Goal: Information Seeking & Learning: Learn about a topic

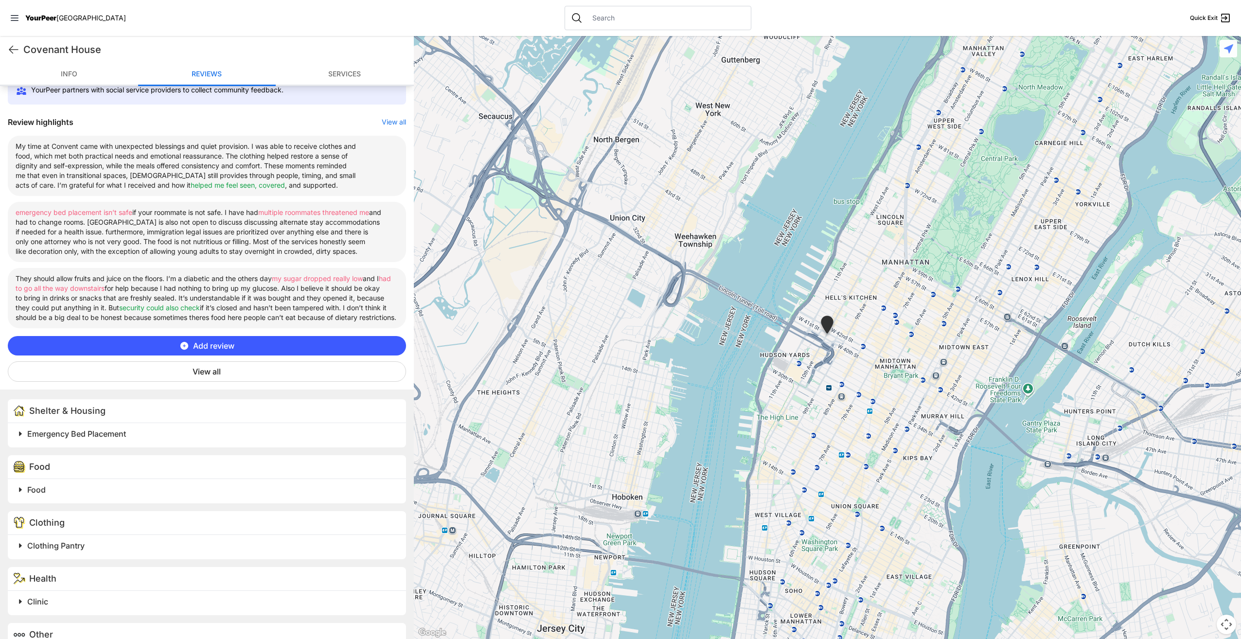
scroll to position [341, 0]
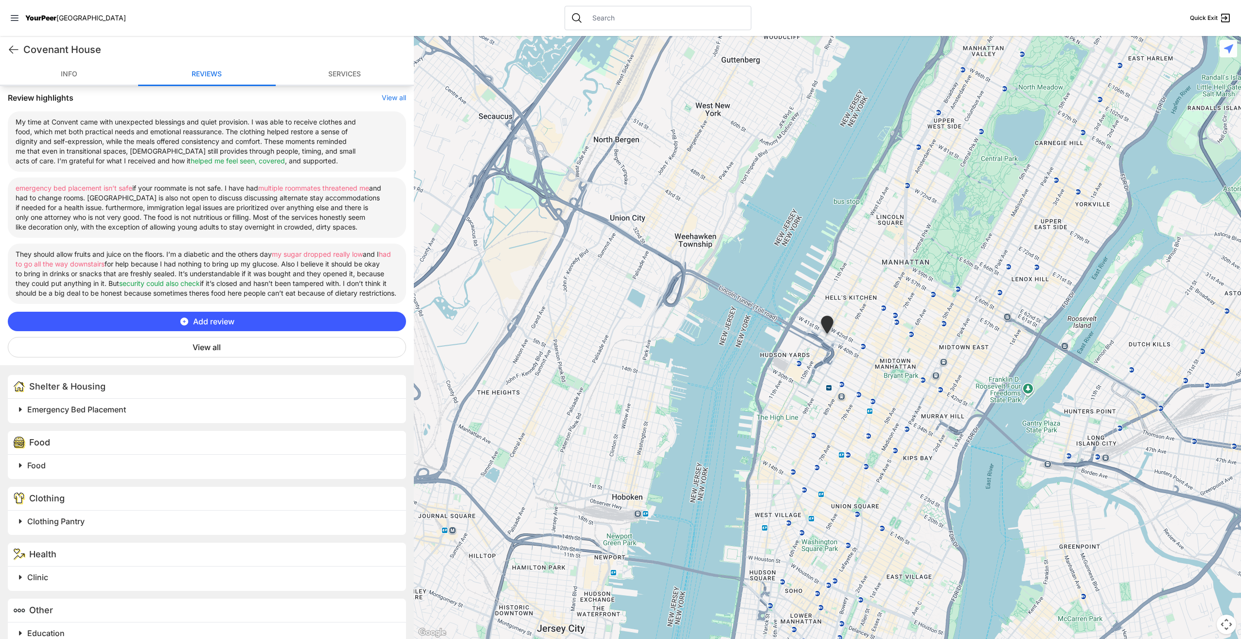
click at [182, 358] on button "View all" at bounding box center [207, 347] width 398 height 20
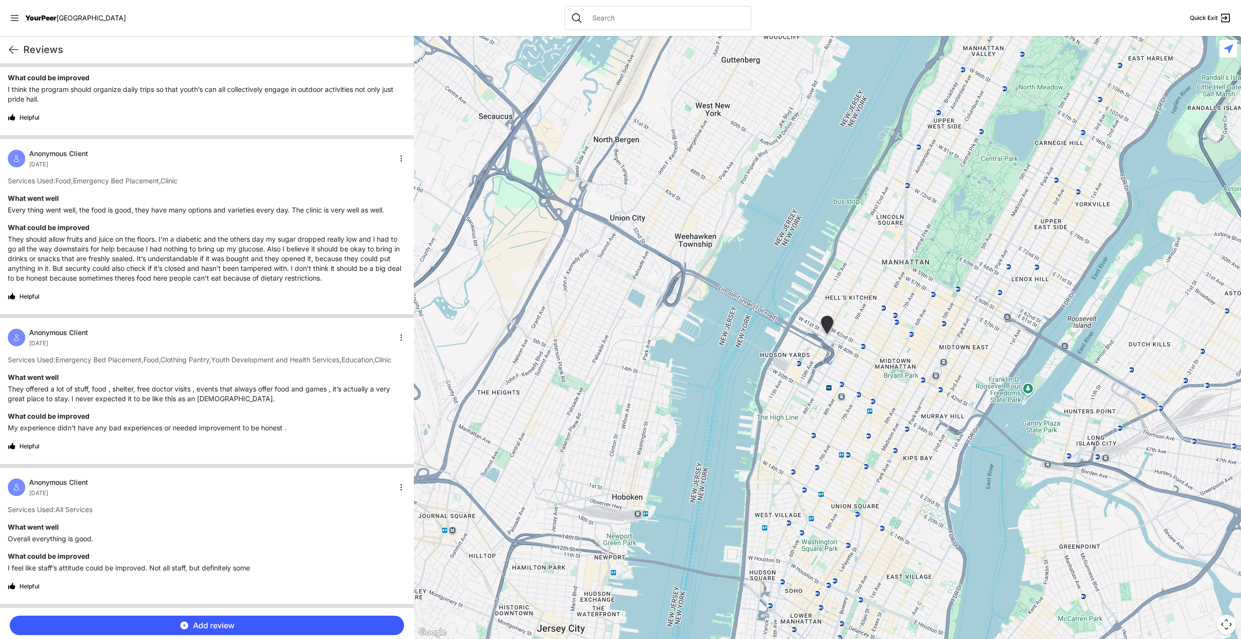
scroll to position [0, 0]
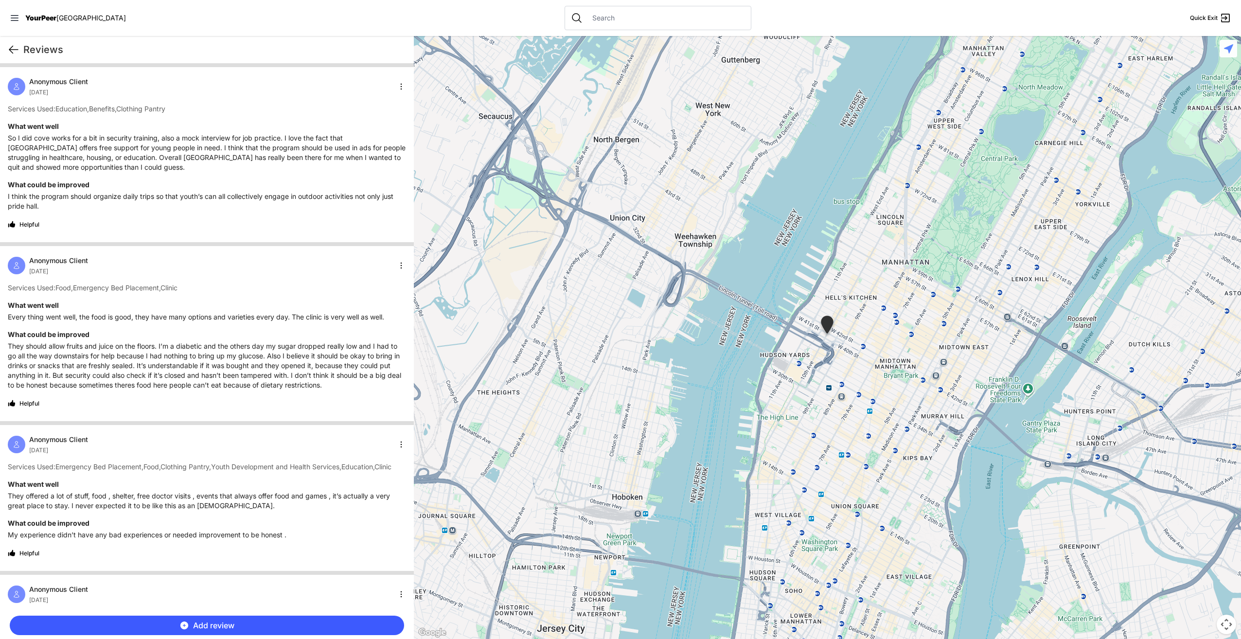
click at [14, 50] on icon at bounding box center [14, 50] width 12 height 12
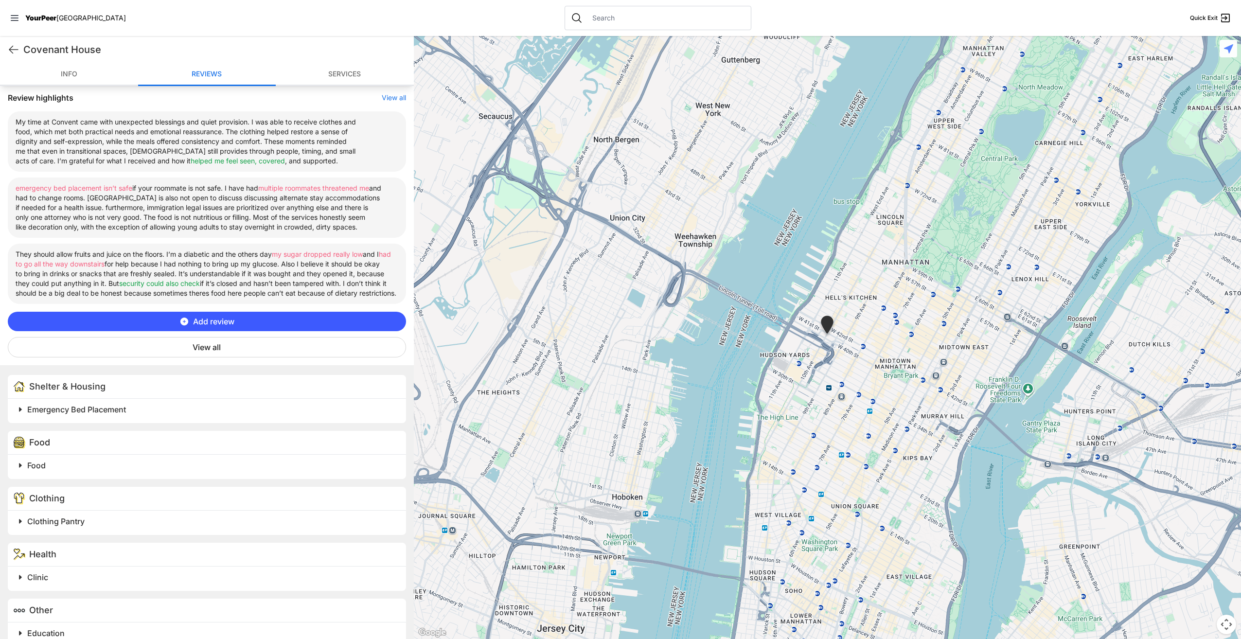
scroll to position [498, 0]
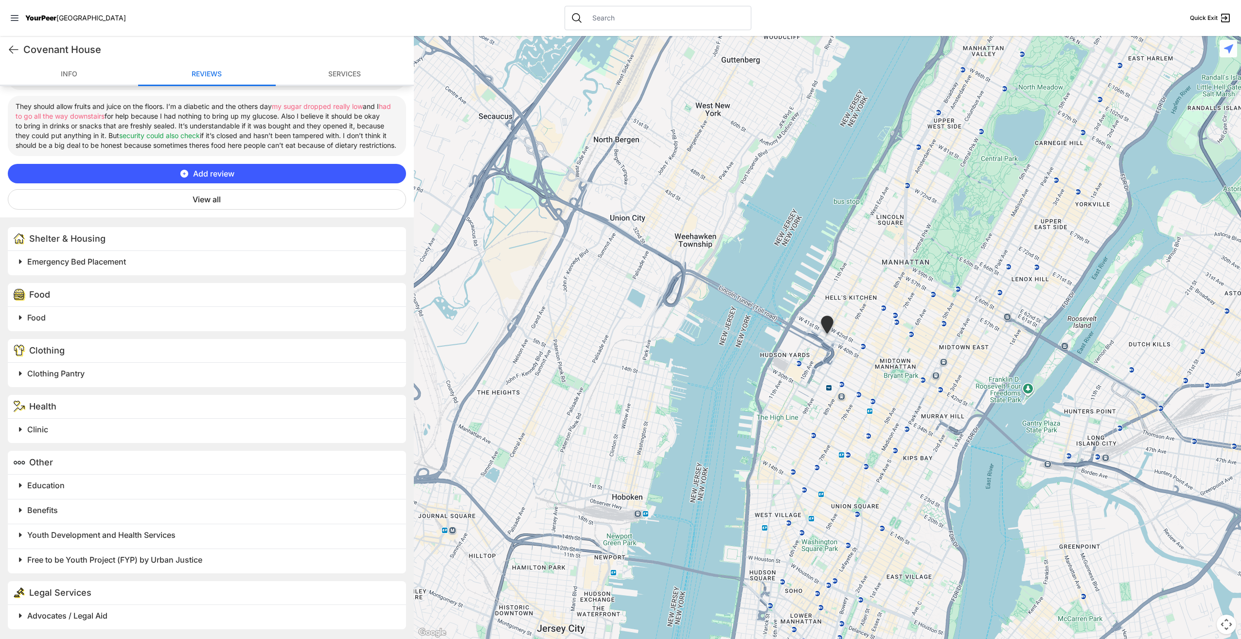
click at [141, 265] on h2 "Emergency Bed Placement" at bounding box center [210, 262] width 367 height 12
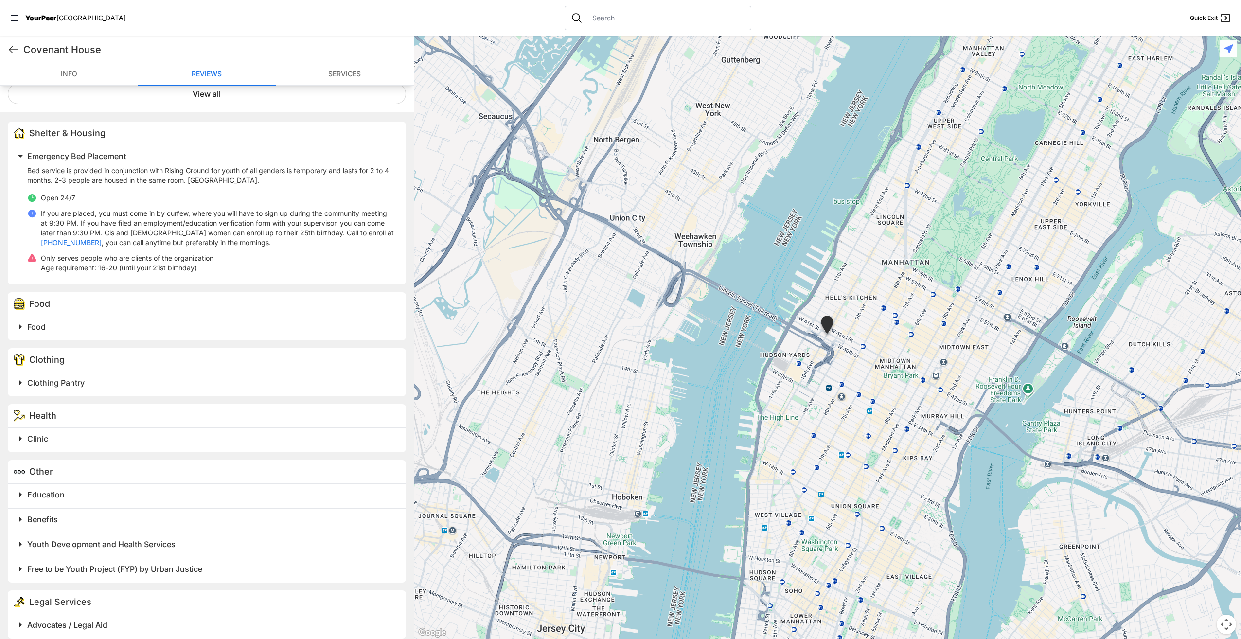
scroll to position [613, 0]
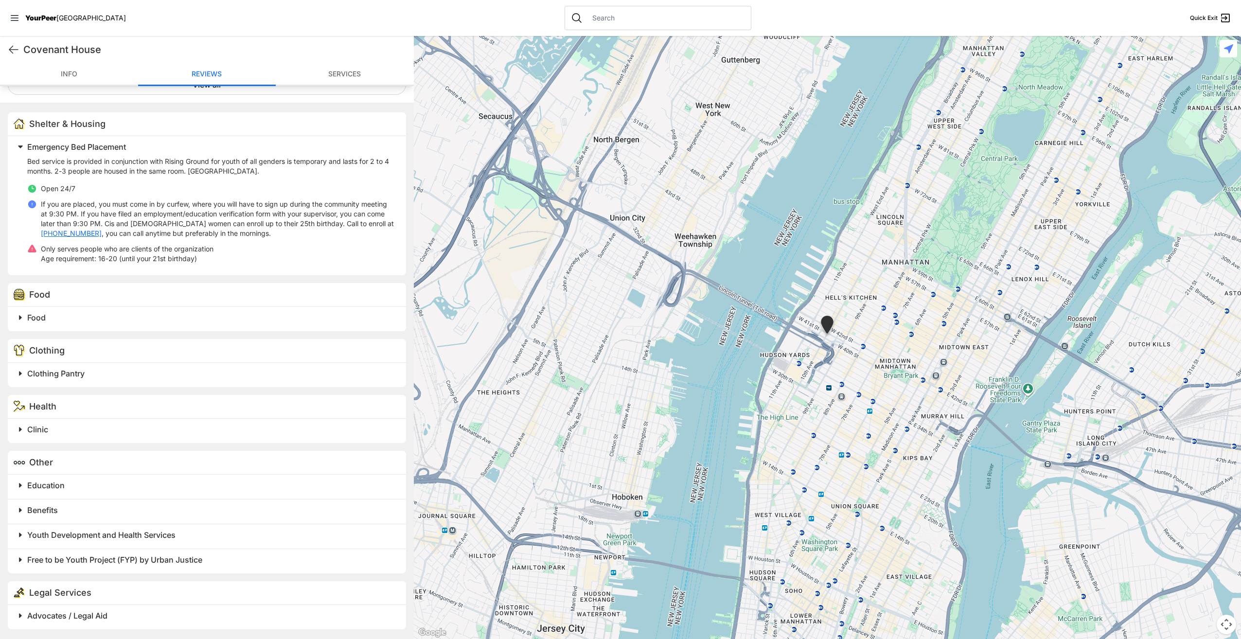
click at [229, 324] on span at bounding box center [142, 318] width 257 height 14
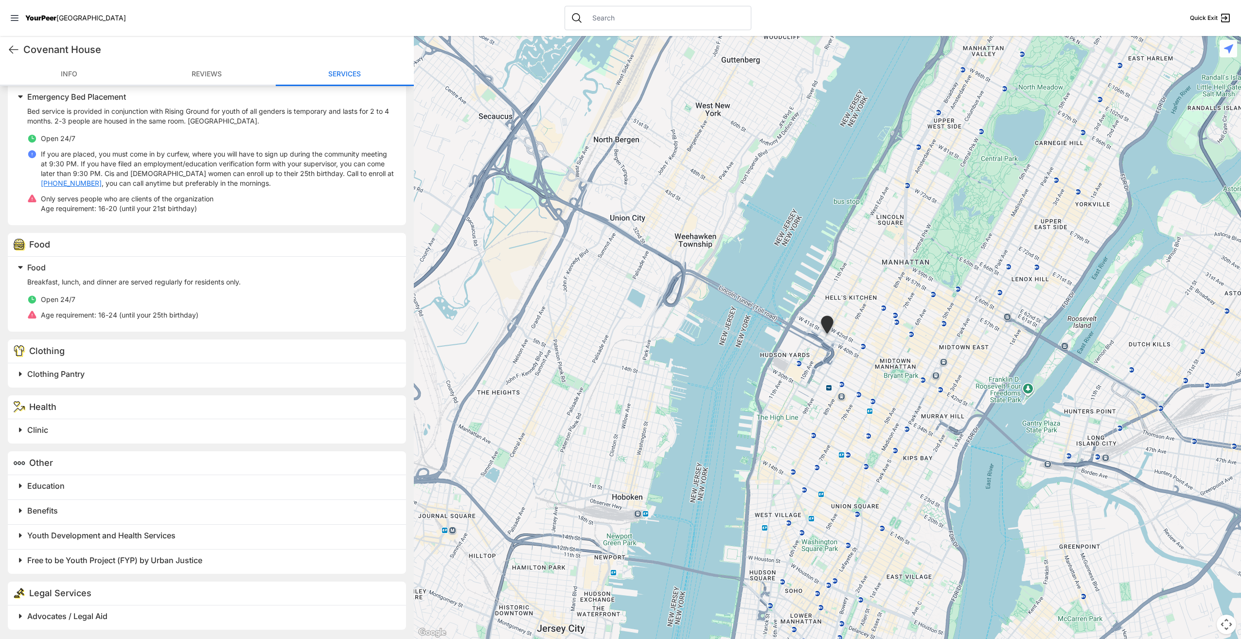
scroll to position [664, 0]
click at [156, 374] on h2 "Clothing Pantry" at bounding box center [210, 374] width 367 height 12
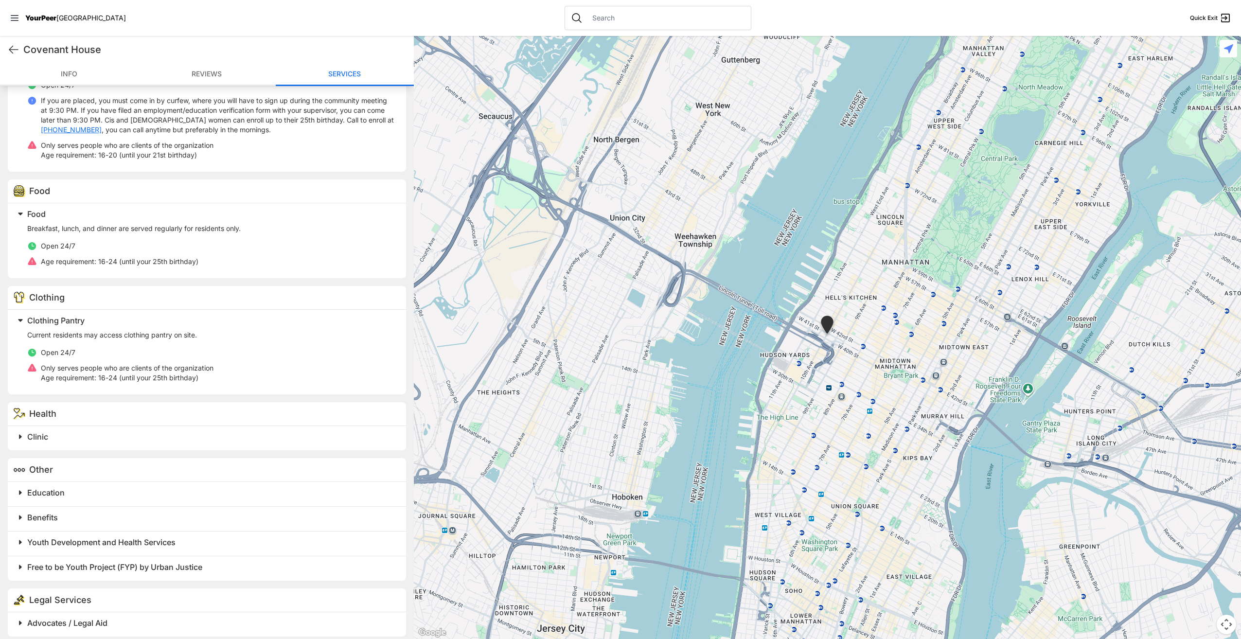
scroll to position [724, 0]
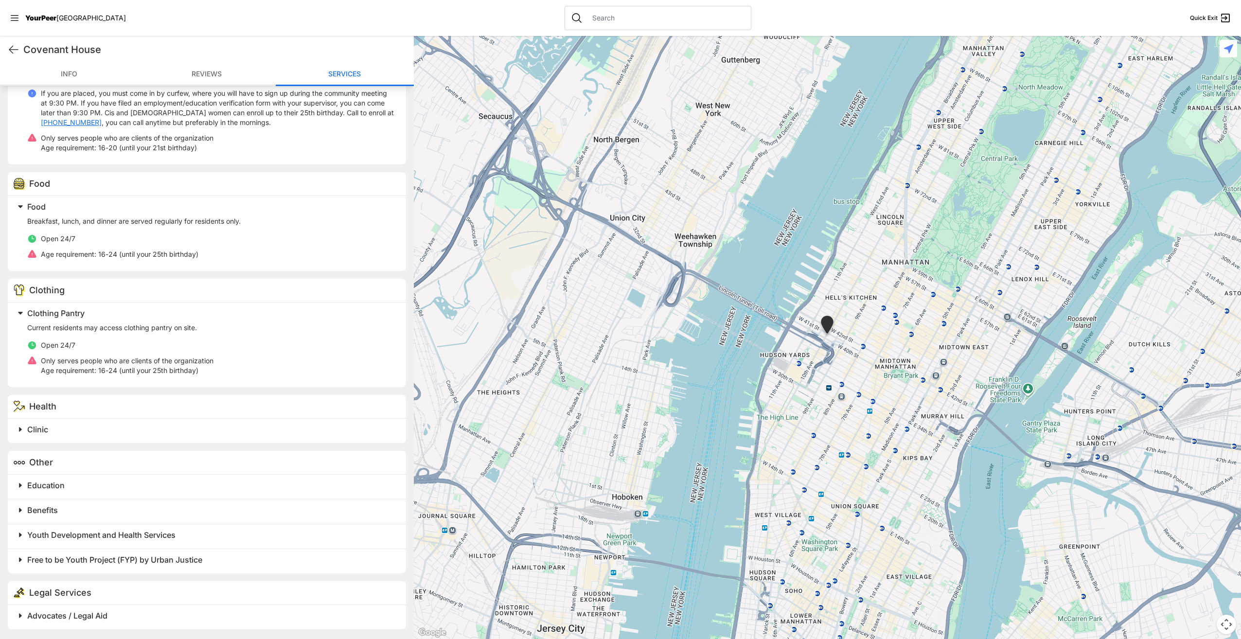
click at [159, 438] on div "Clinic" at bounding box center [207, 431] width 398 height 24
click at [131, 432] on h2 "Clinic" at bounding box center [210, 430] width 367 height 12
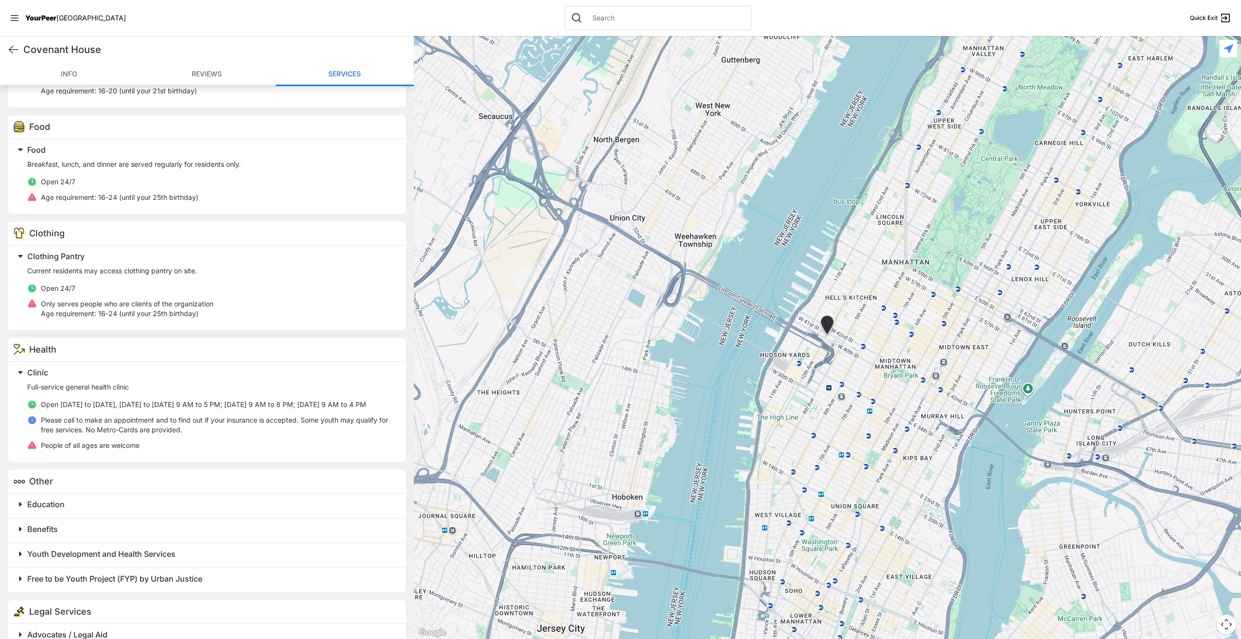
scroll to position [809, 0]
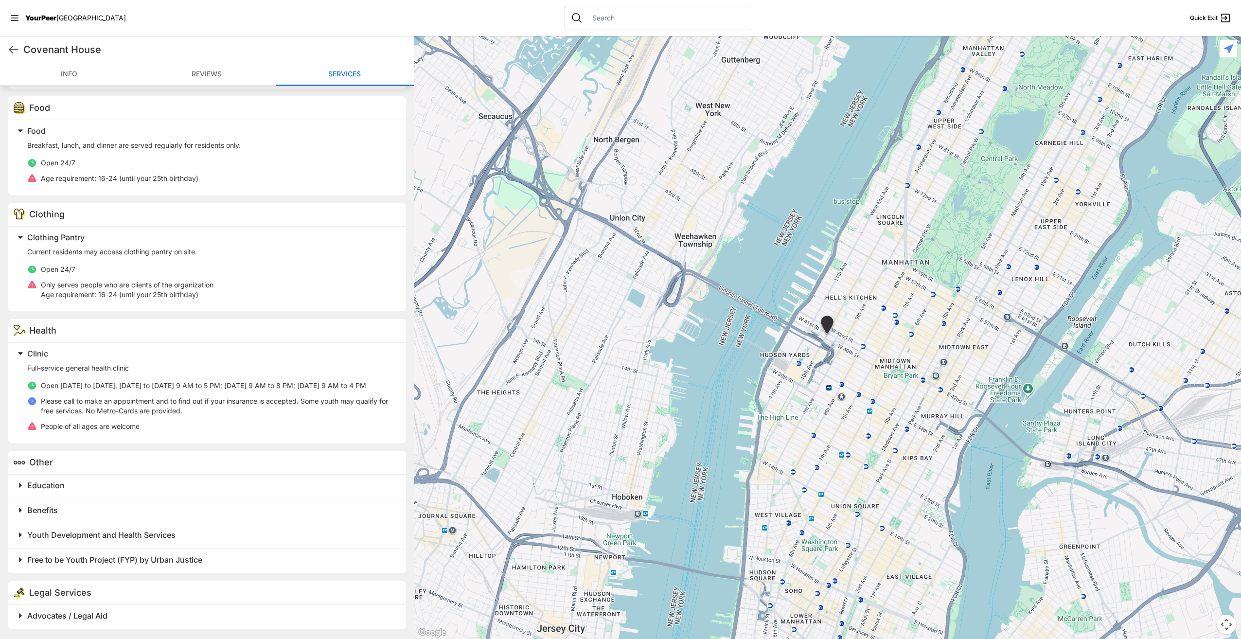
click at [163, 491] on h2 "Education" at bounding box center [210, 486] width 367 height 12
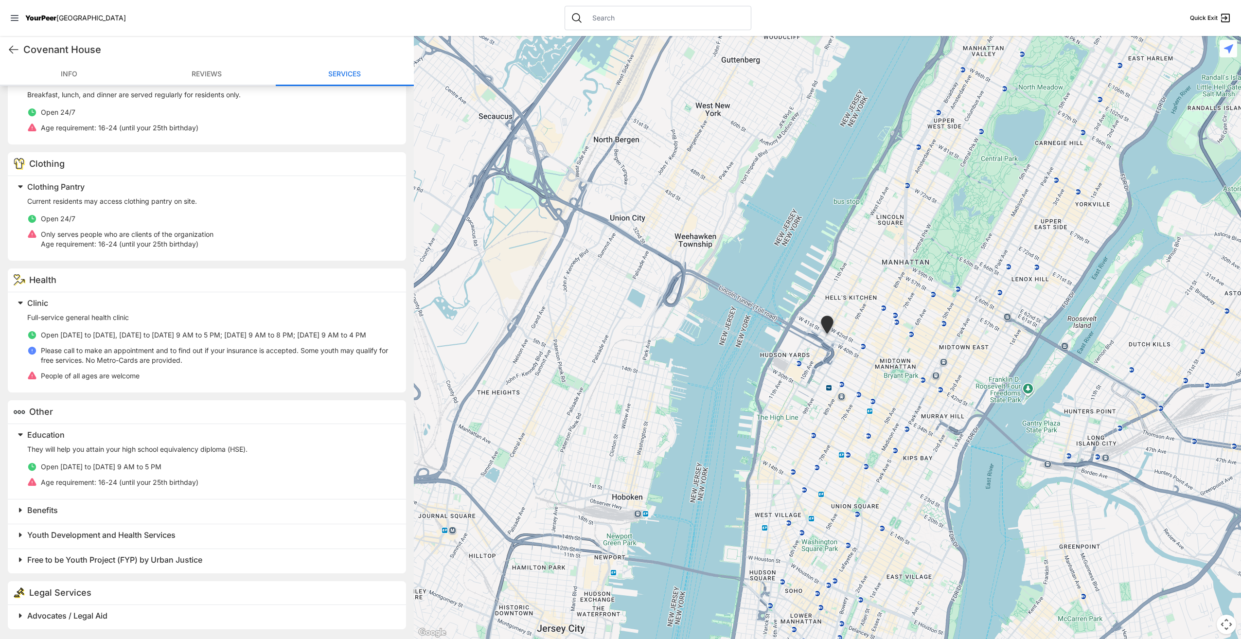
scroll to position [860, 0]
click at [186, 516] on span at bounding box center [142, 510] width 257 height 14
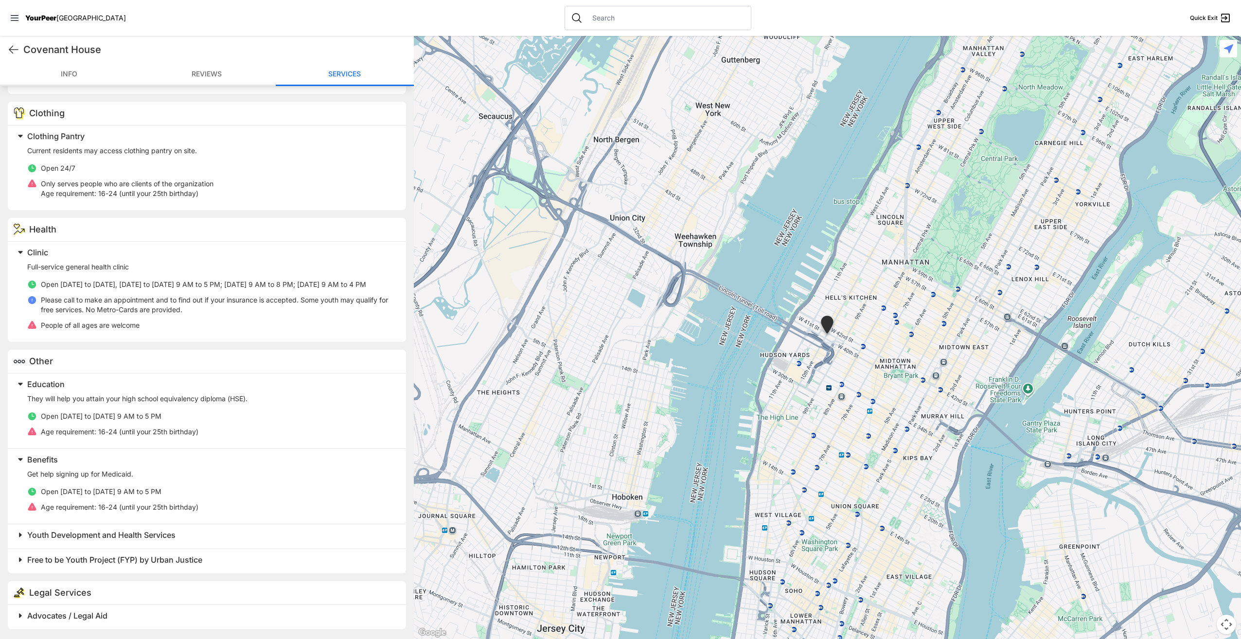
scroll to position [911, 0]
click at [250, 540] on h2 "Youth Development and Health Services" at bounding box center [210, 535] width 367 height 12
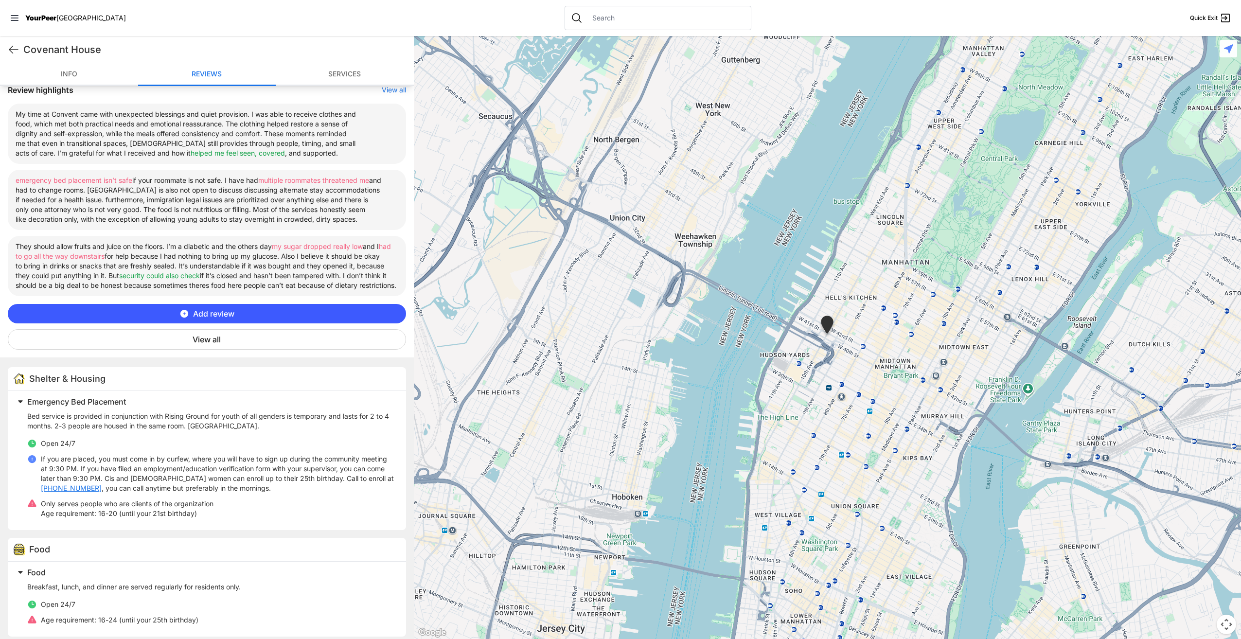
scroll to position [8, 0]
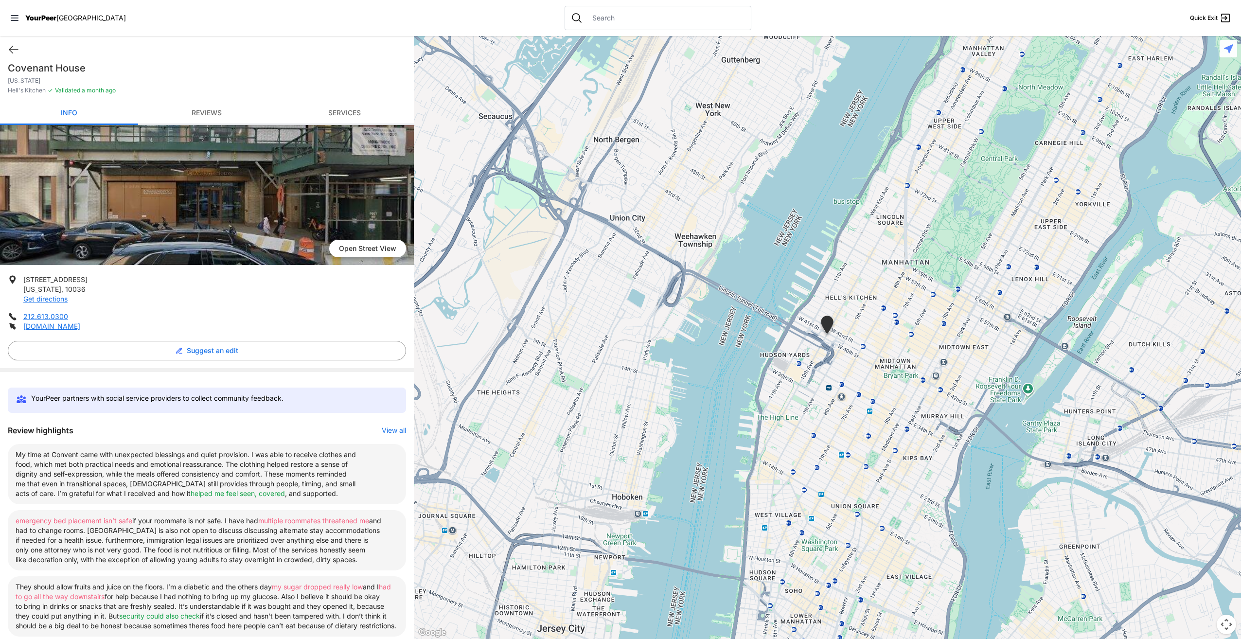
click at [350, 113] on link "Services" at bounding box center [345, 113] width 138 height 23
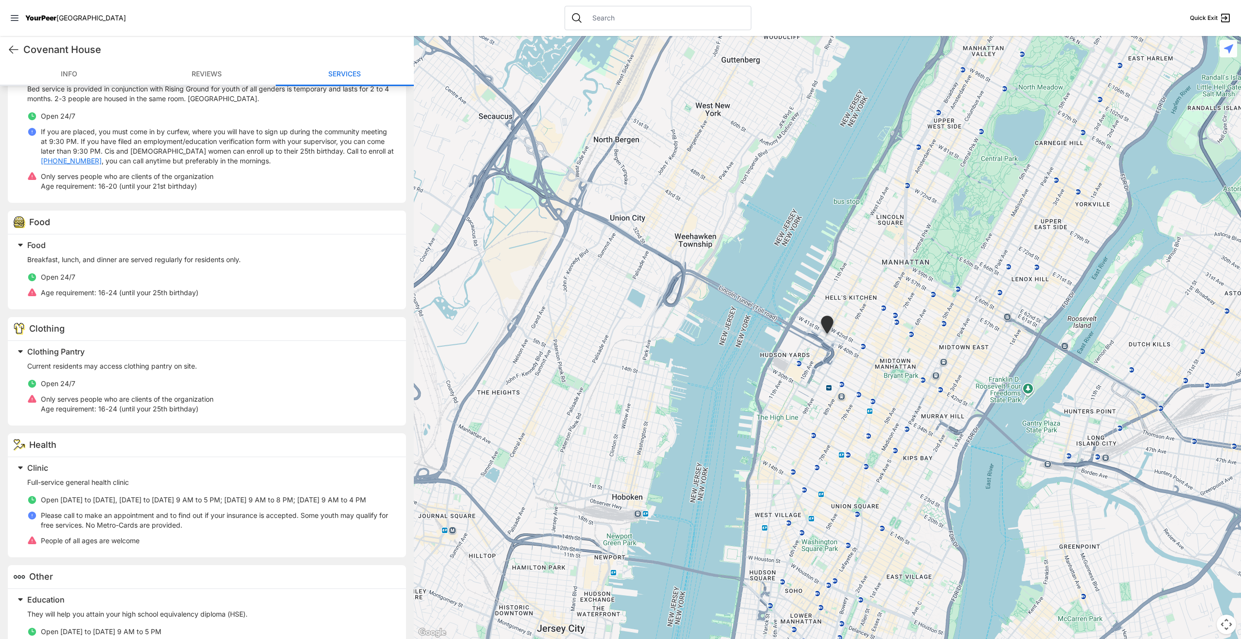
scroll to position [680, 0]
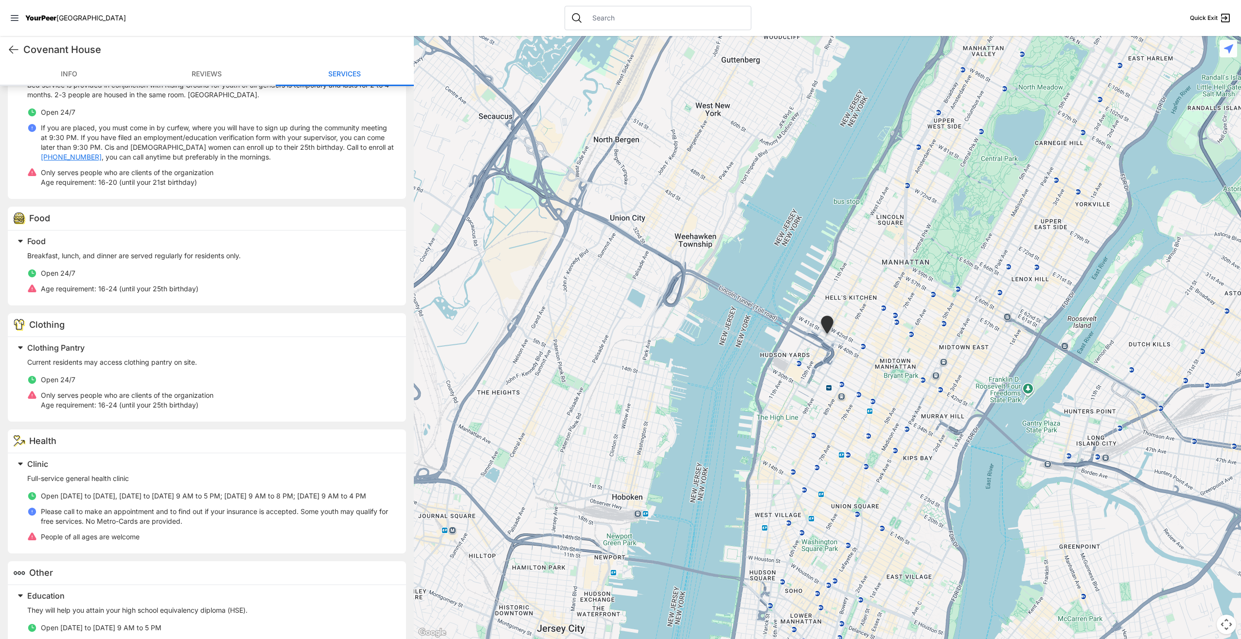
click at [206, 72] on link "Reviews" at bounding box center [207, 74] width 138 height 23
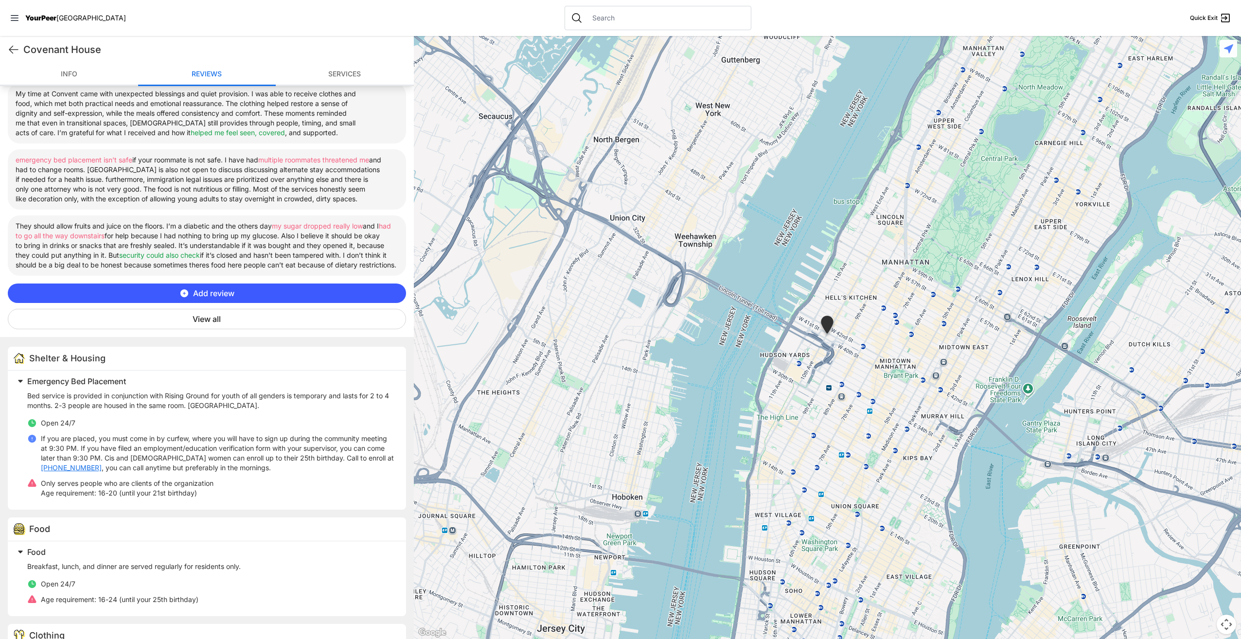
scroll to position [340, 0]
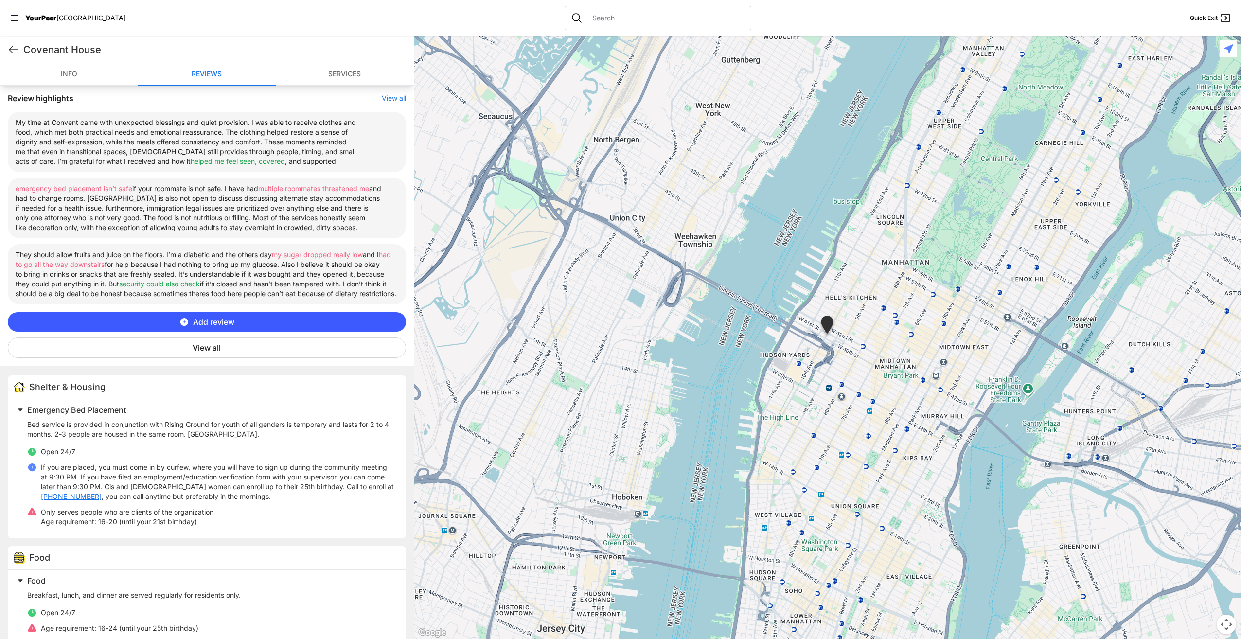
click at [7, 48] on div "Covenant House Quick Exit" at bounding box center [207, 49] width 414 height 27
click at [12, 51] on icon at bounding box center [14, 50] width 12 height 12
select select "recentlyUpdated"
